Goal: Task Accomplishment & Management: Complete application form

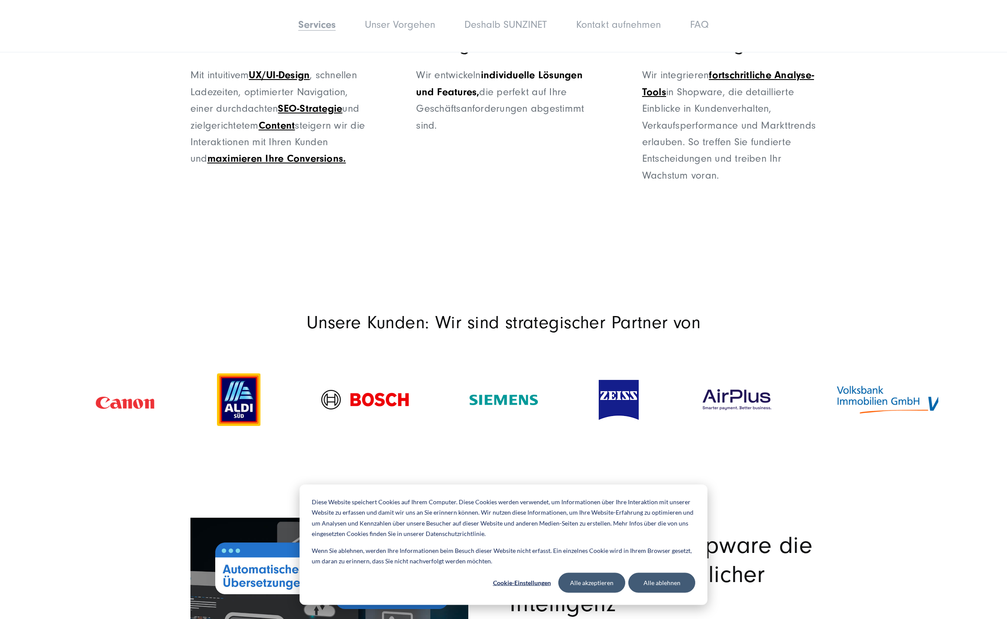
scroll to position [1281, 0]
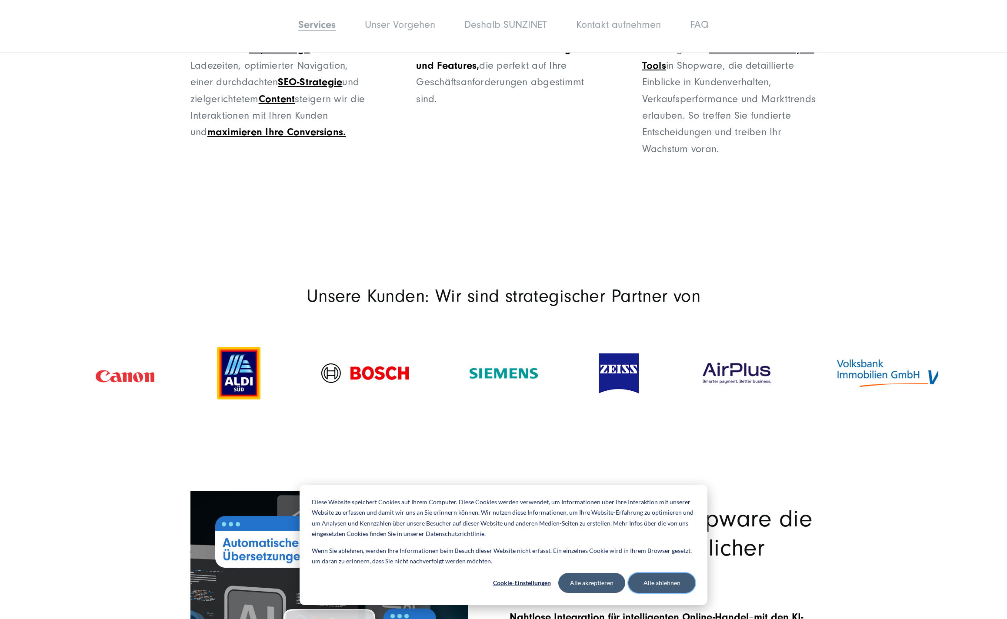
click at [668, 589] on button "Alle ablehnen" at bounding box center [662, 583] width 67 height 20
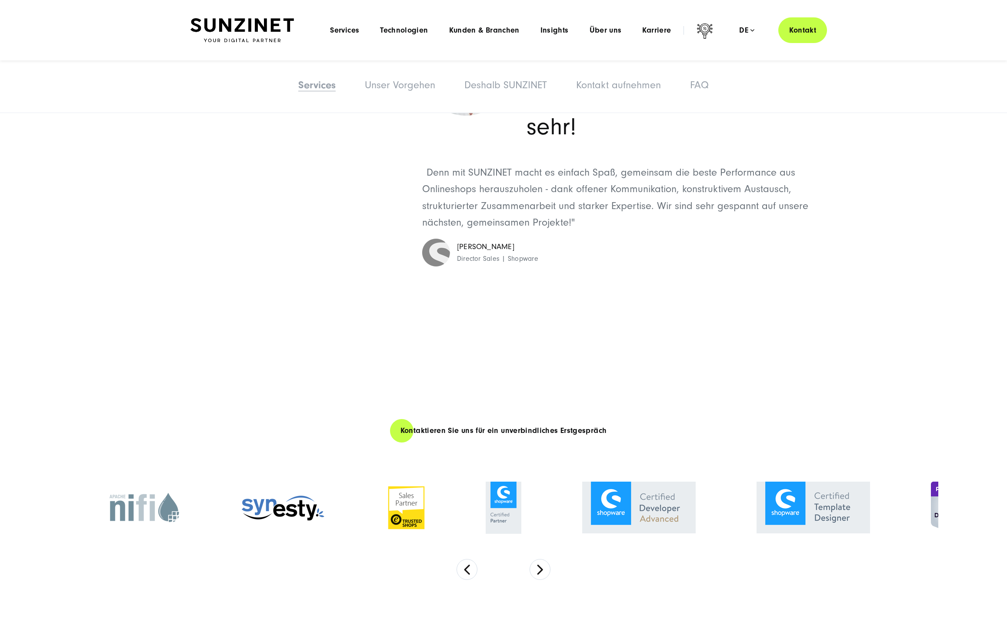
scroll to position [2727, 0]
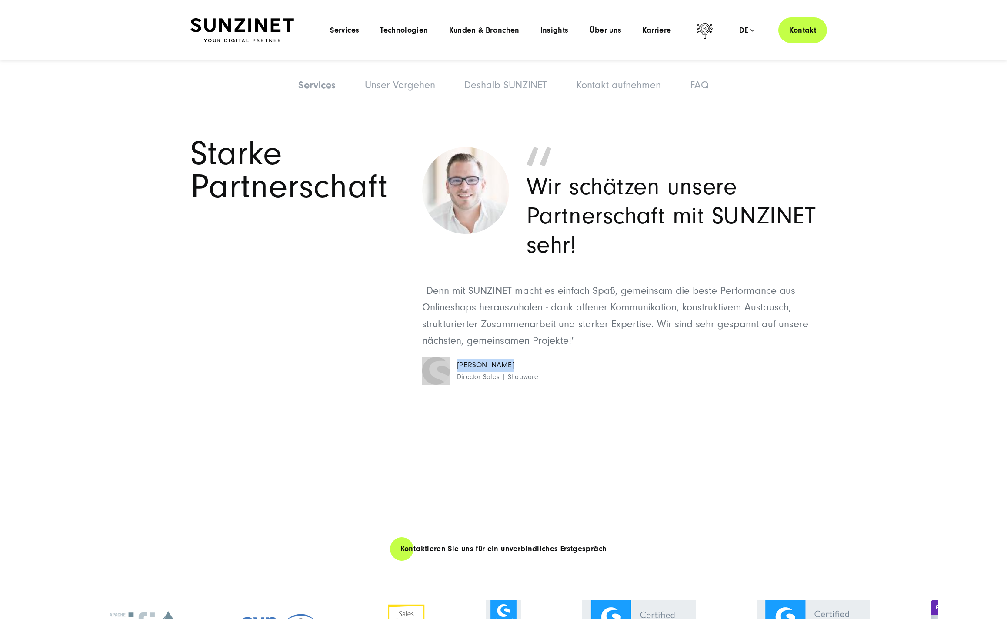
drag, startPoint x: 504, startPoint y: 387, endPoint x: 450, endPoint y: 387, distance: 53.9
click at [450, 385] on cite "Stefan Zessel Director Sales | Shopware" at bounding box center [619, 371] width 395 height 28
copy cite "Stefan Zessel"
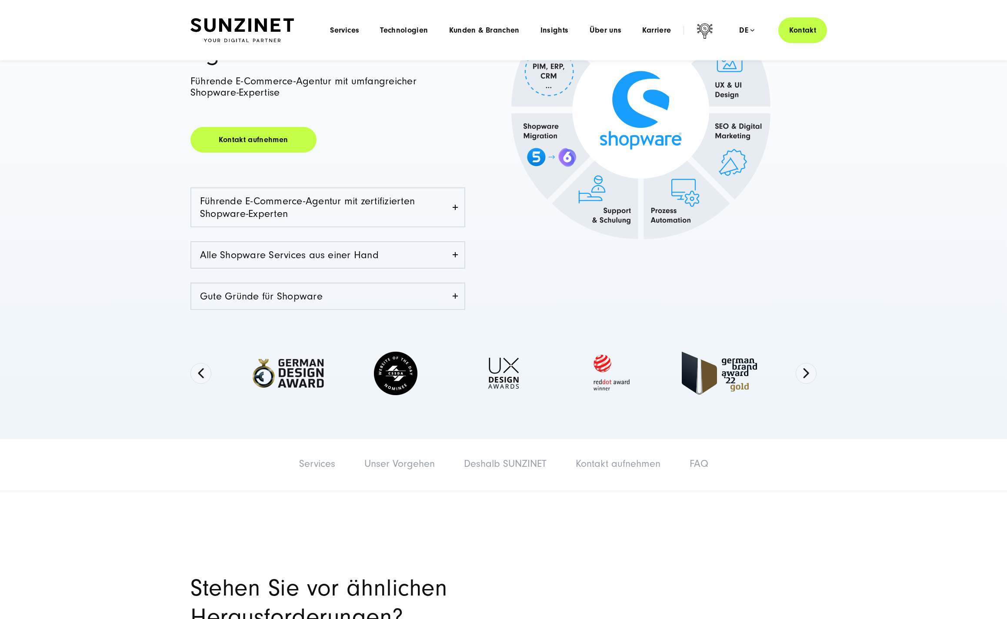
scroll to position [0, 0]
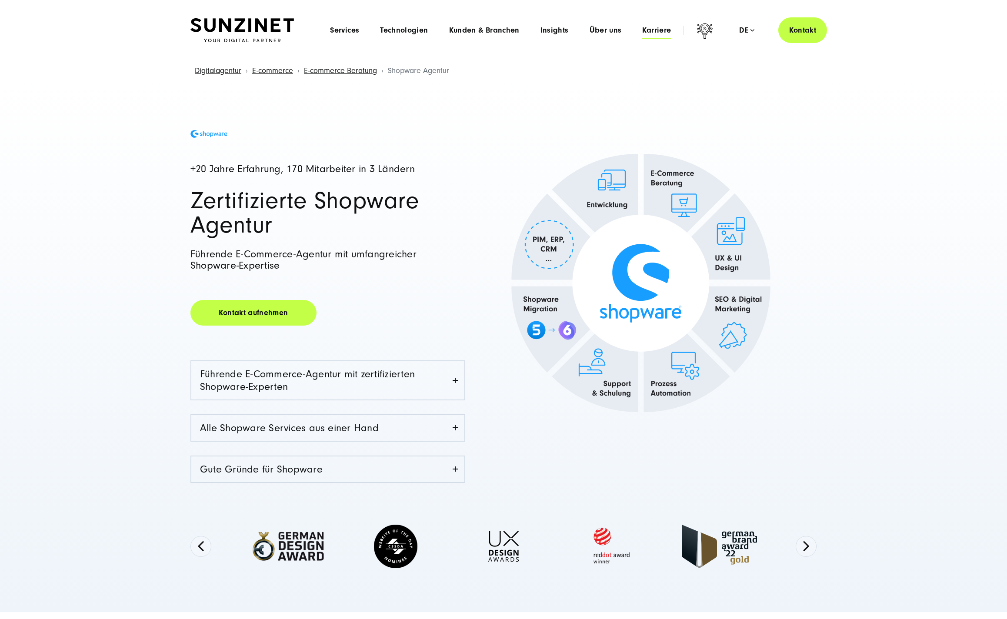
click at [664, 30] on span "Karriere" at bounding box center [656, 30] width 29 height 9
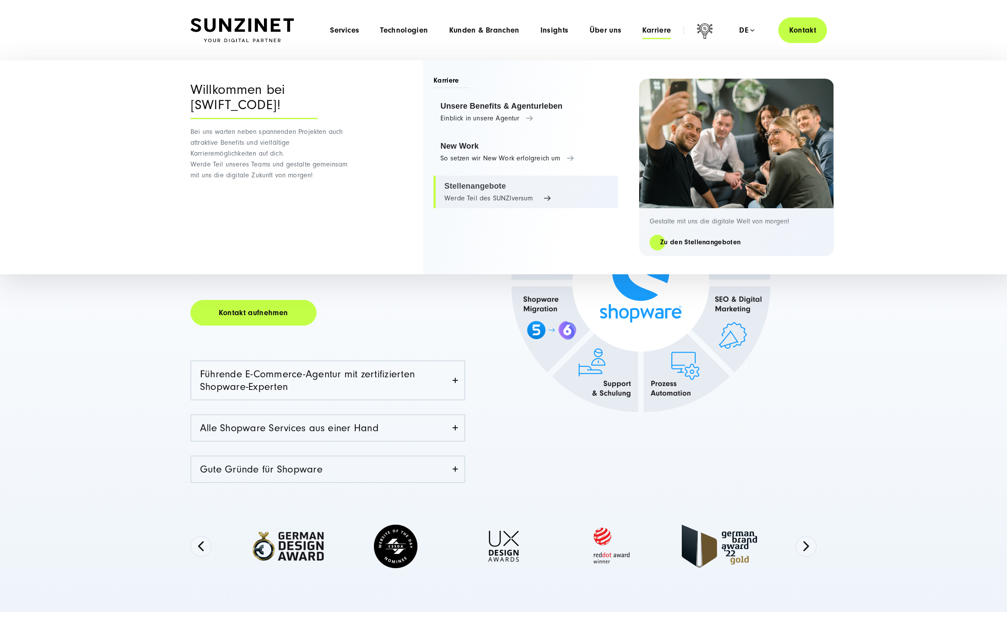
click at [502, 189] on link "Stellenangebote Werde Teil des SUNZIversum" at bounding box center [526, 192] width 185 height 33
click at [539, 196] on link "Stellenangebote Werde Teil des SUNZIversum" at bounding box center [526, 192] width 185 height 33
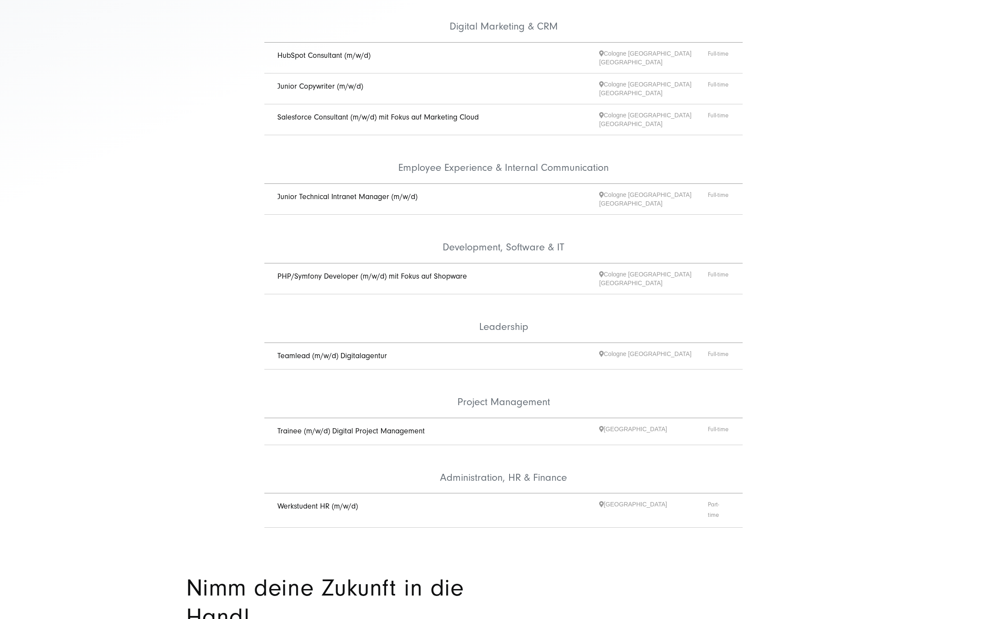
scroll to position [299, 0]
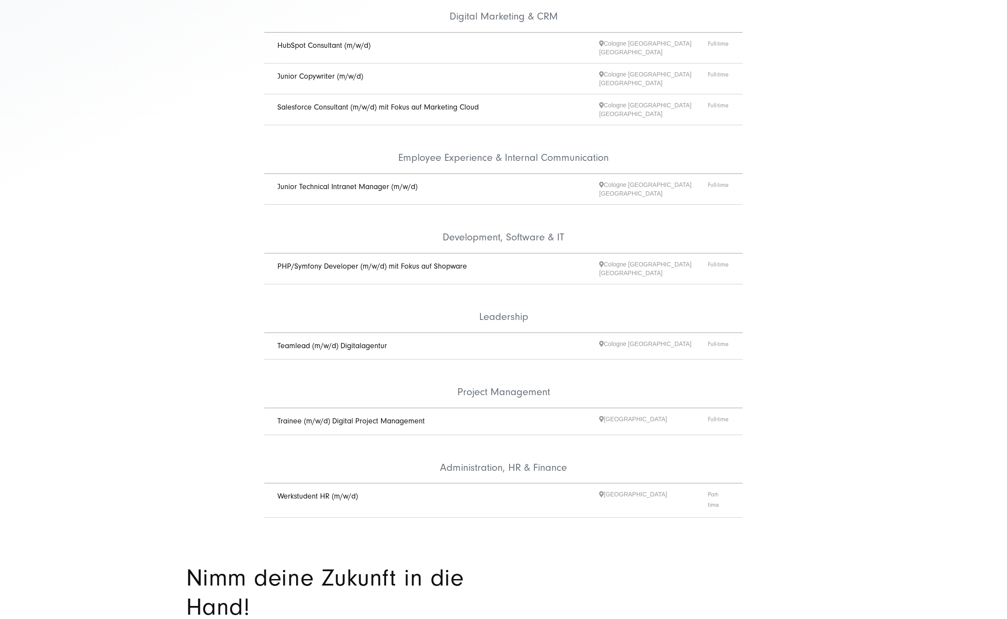
click at [434, 262] on link "PHP/Symfony Developer (m/w/d) mit Fokus auf Shopware" at bounding box center [373, 266] width 190 height 9
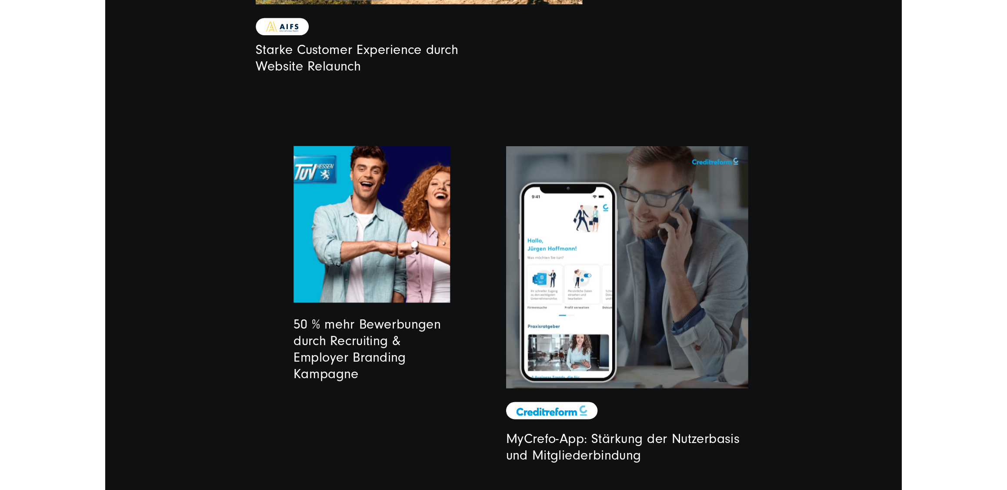
scroll to position [2791, 0]
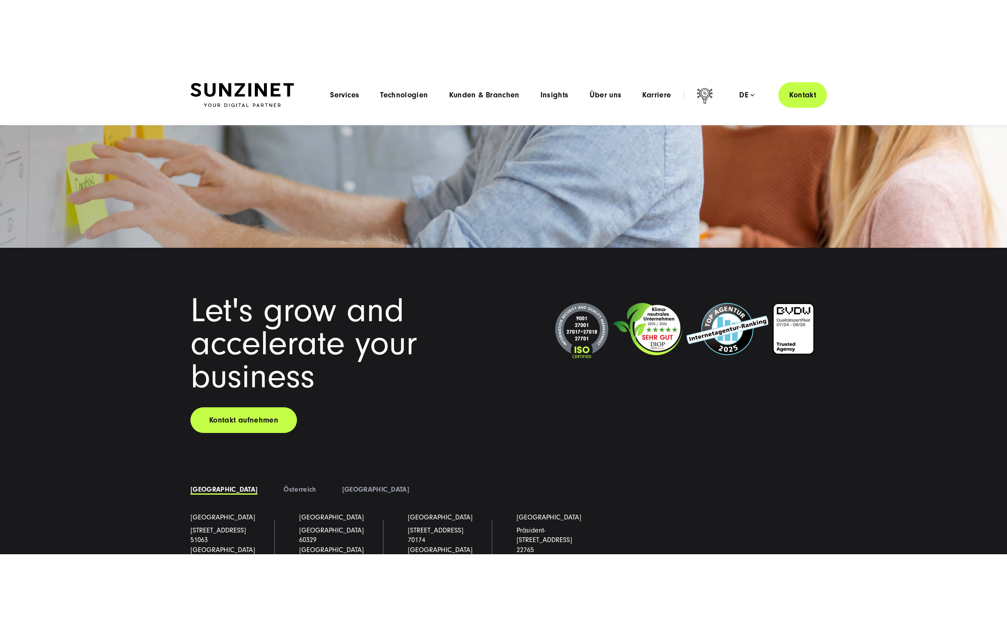
scroll to position [7106, 0]
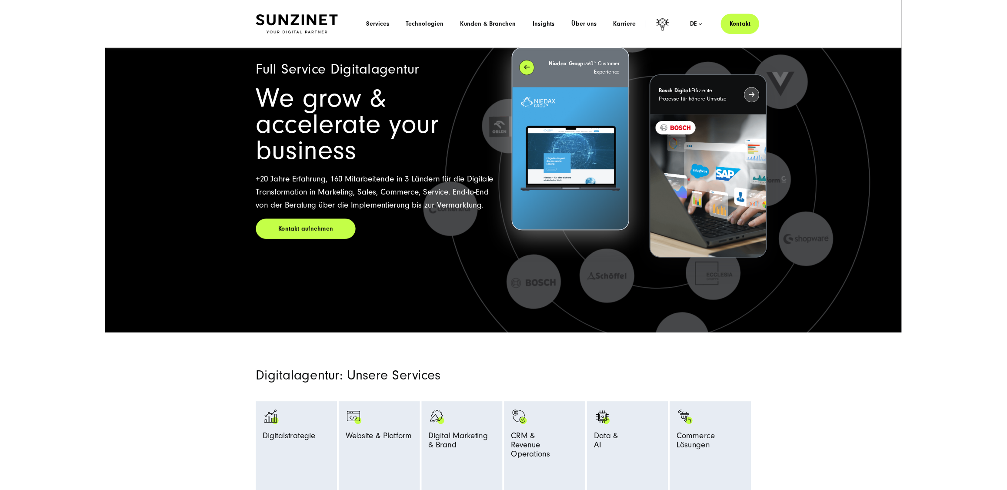
scroll to position [0, 0]
